Goal: Navigation & Orientation: Find specific page/section

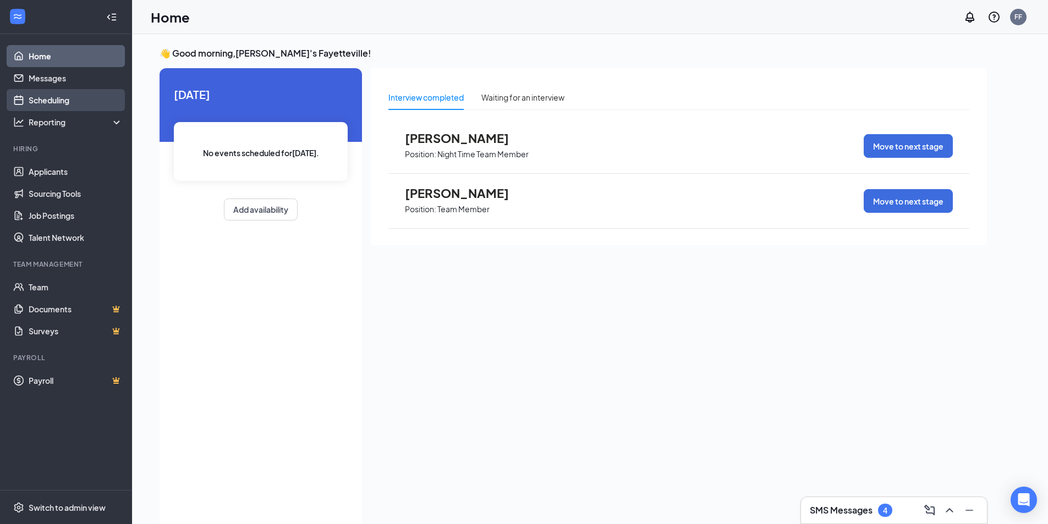
click at [46, 102] on link "Scheduling" at bounding box center [76, 100] width 94 height 22
